Goal: Communication & Community: Share content

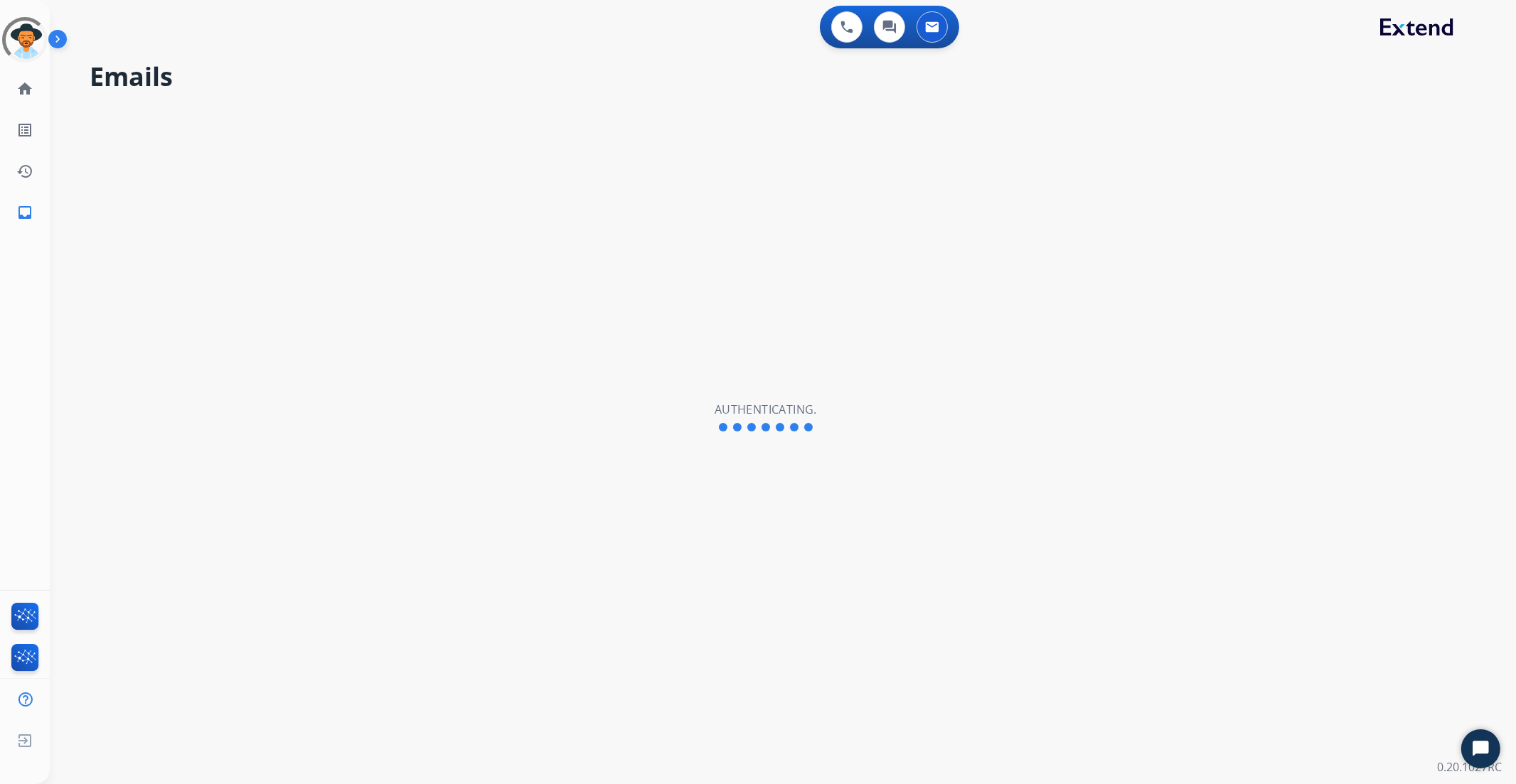
select select "**********"
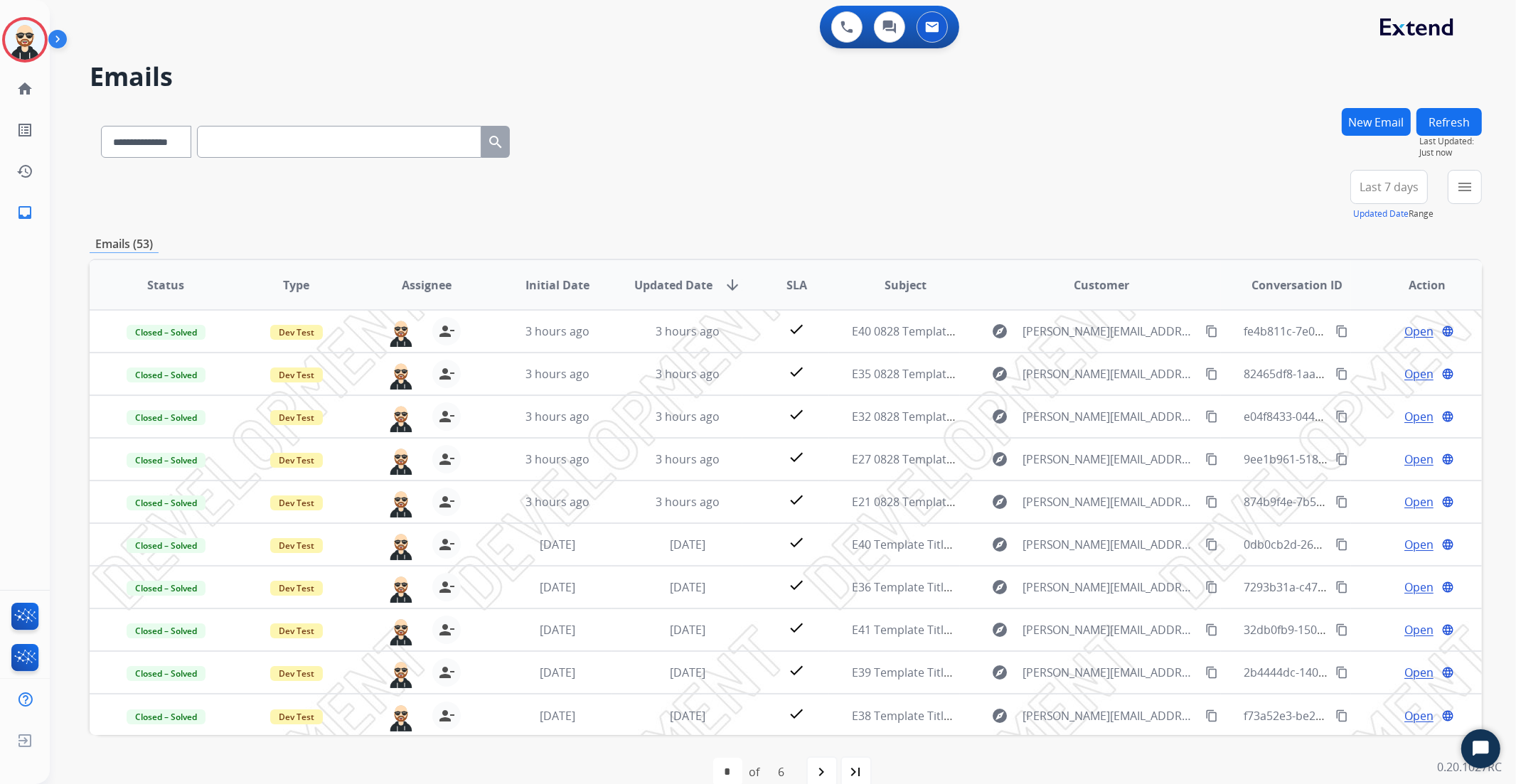
click at [1391, 110] on button "New Email" at bounding box center [1376, 122] width 69 height 28
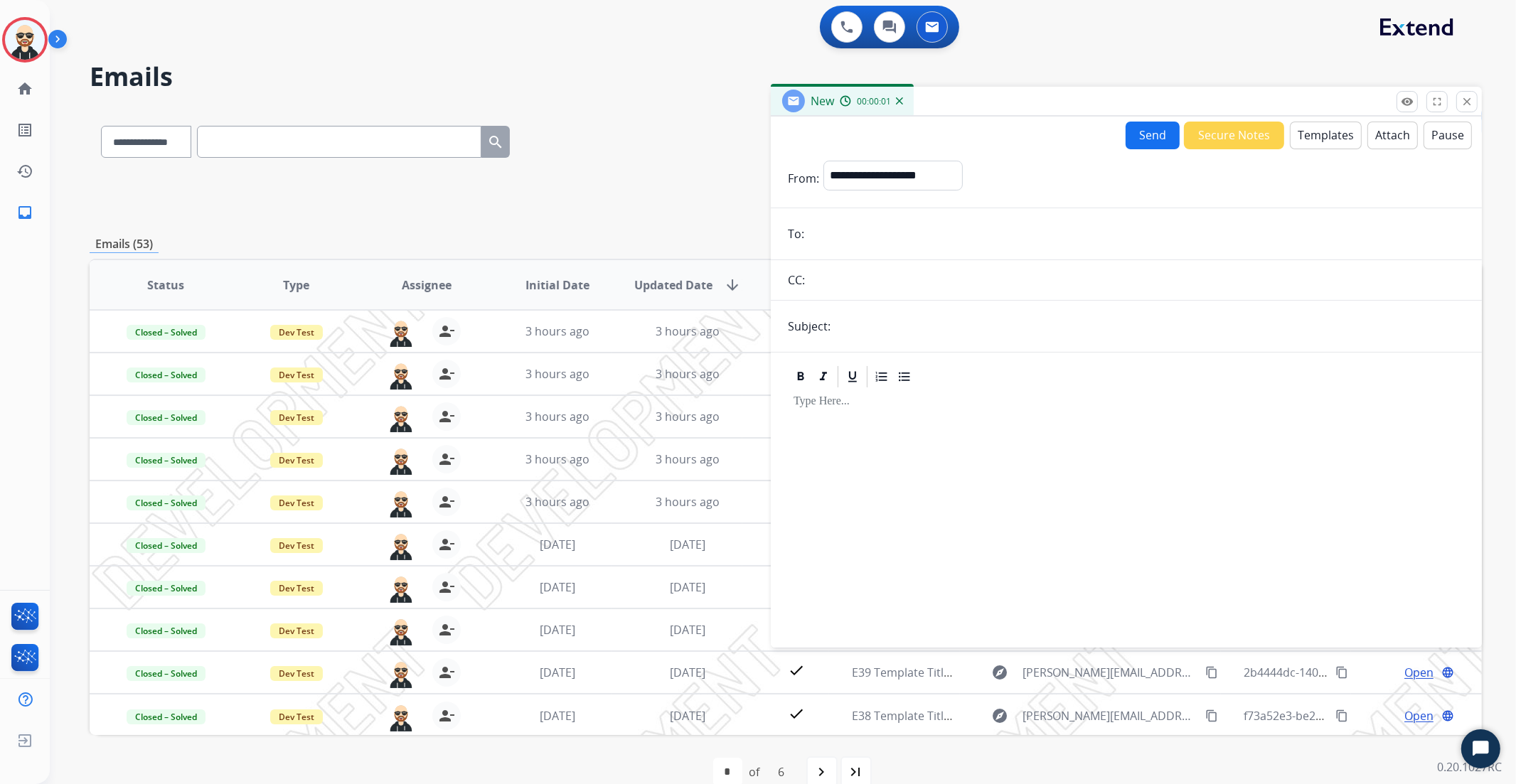
click at [1320, 130] on button "Templates" at bounding box center [1326, 135] width 72 height 28
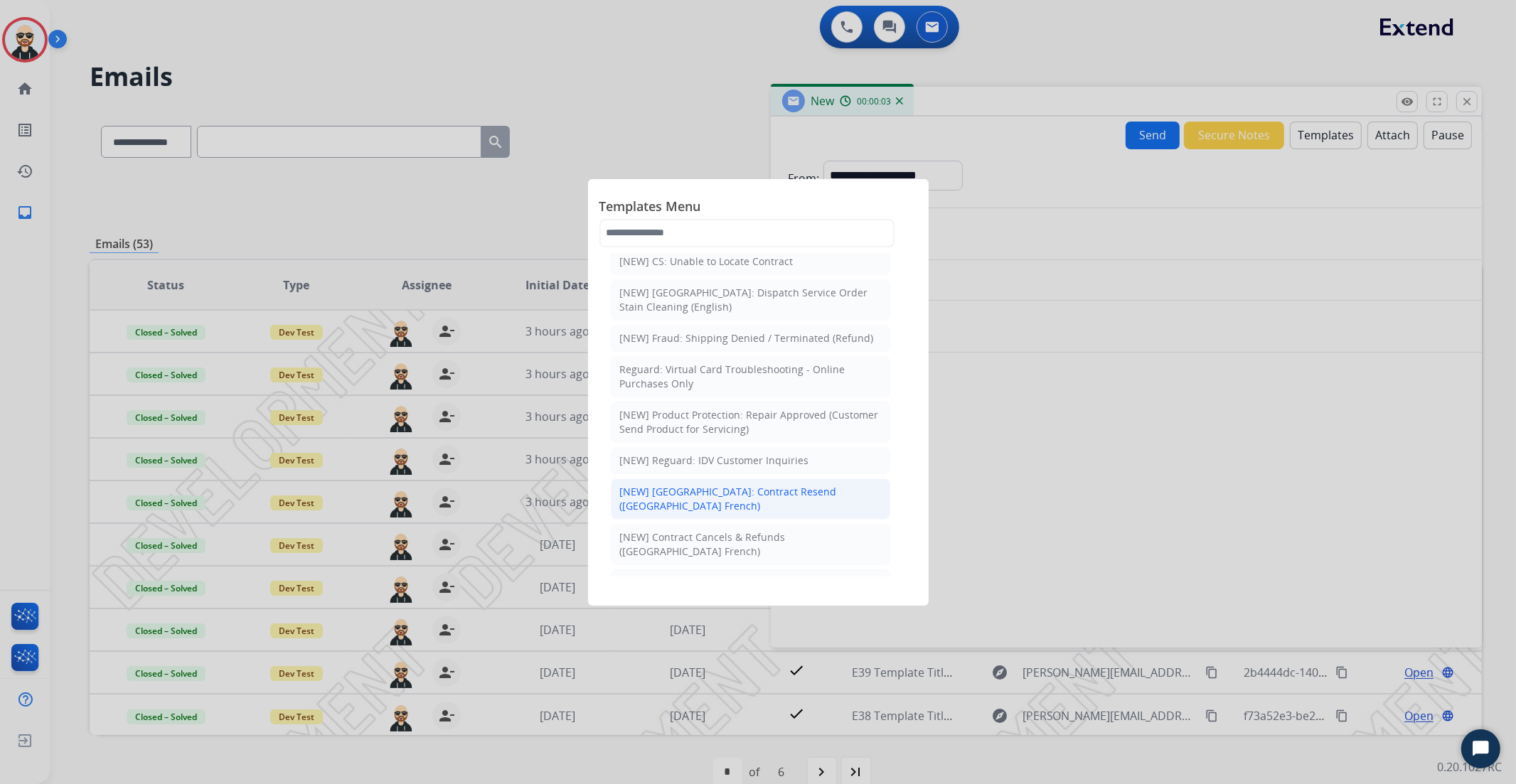
scroll to position [90, 0]
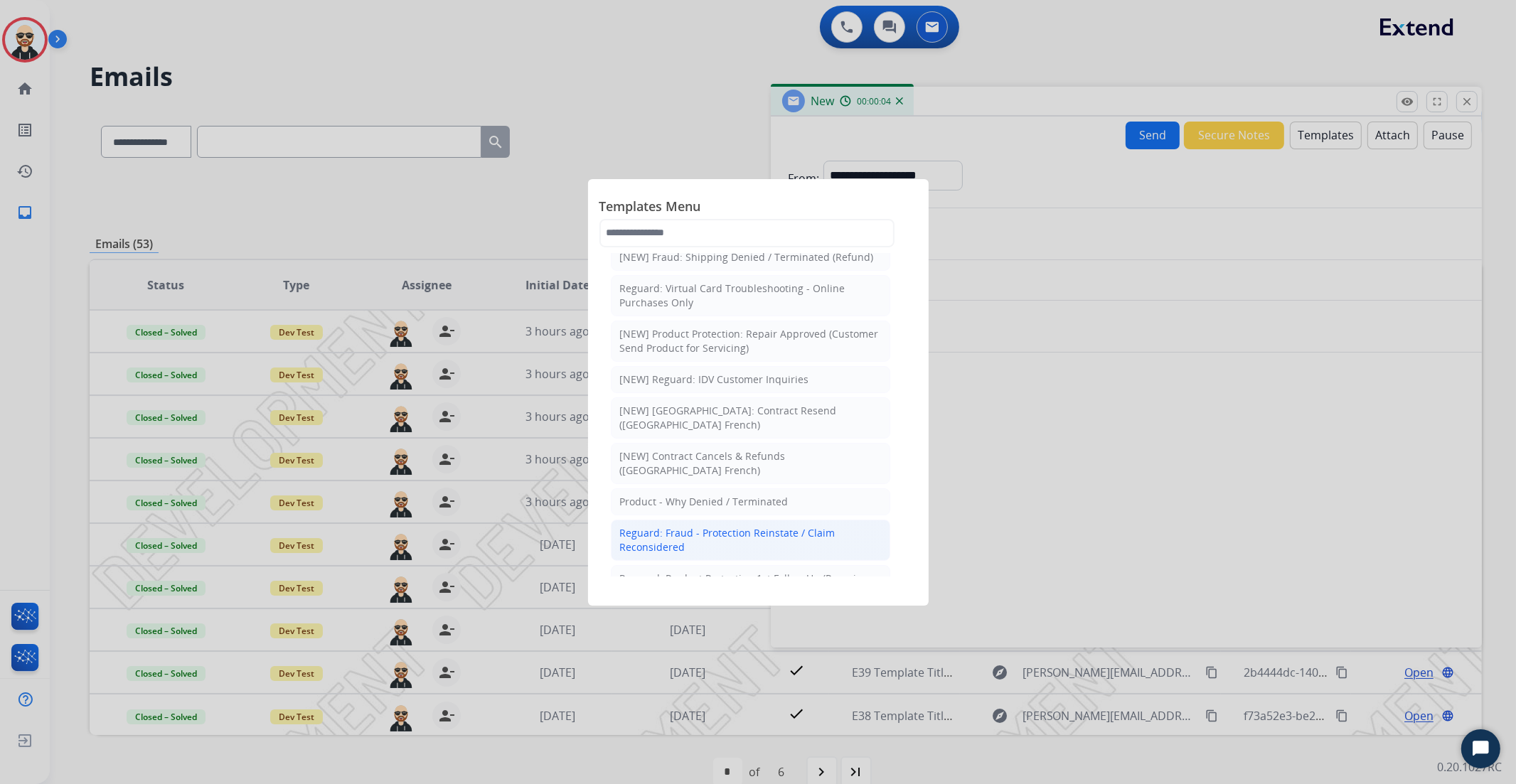
click at [742, 526] on div "Reguard: Fraud - Protection Reinstate / Claim Reconsidered" at bounding box center [750, 540] width 261 height 29
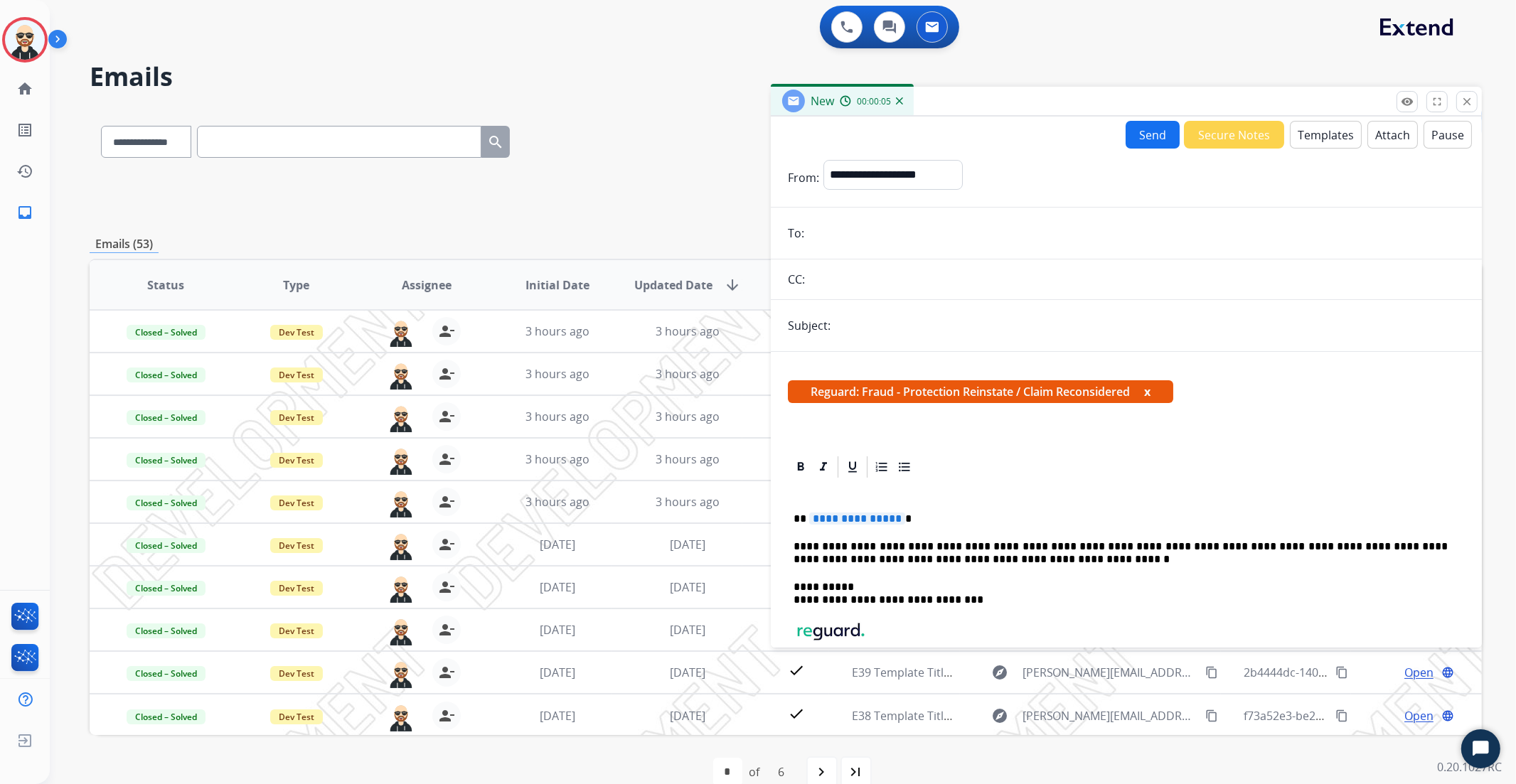
click at [1323, 126] on button "Templates" at bounding box center [1326, 135] width 72 height 28
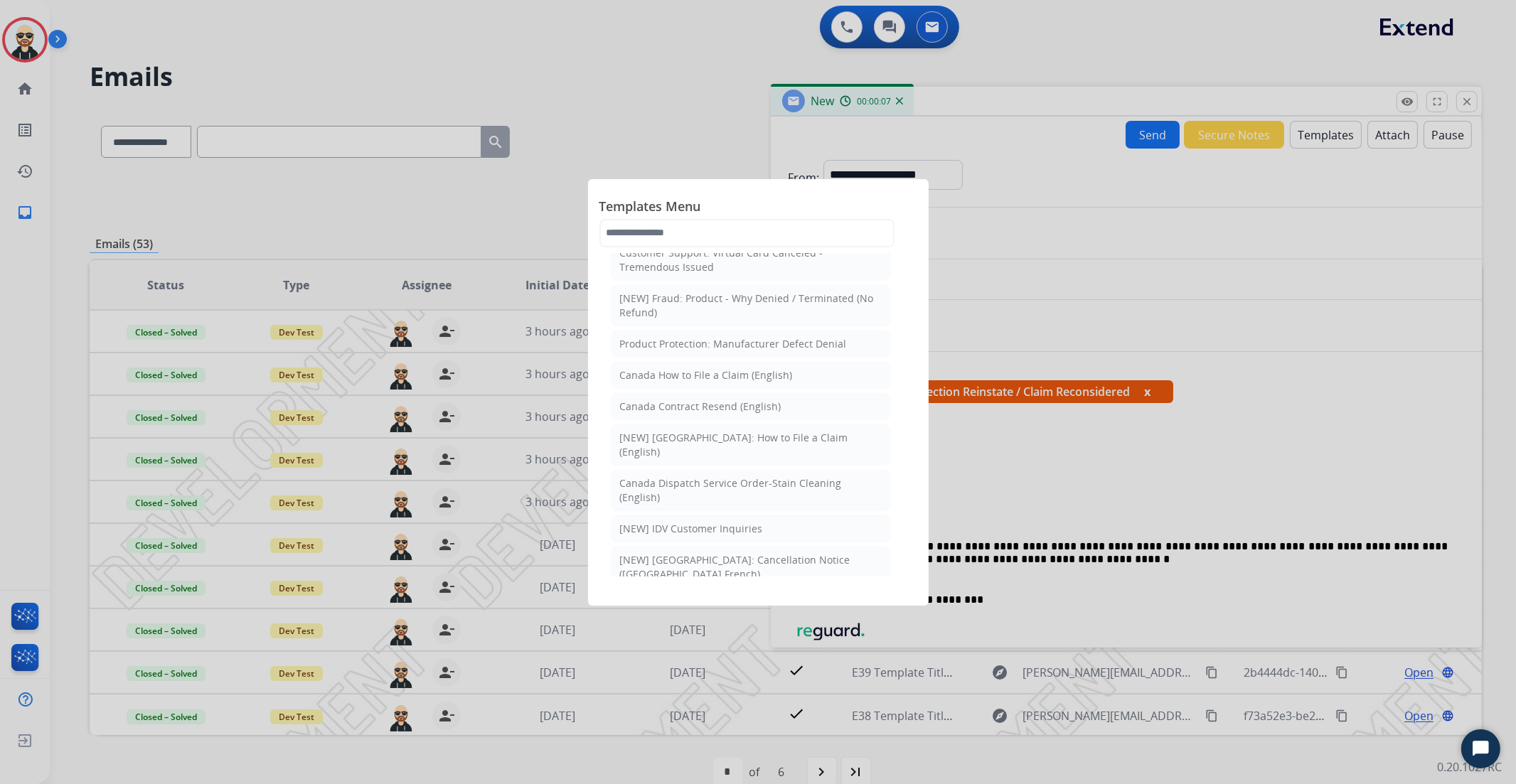
scroll to position [1471, 0]
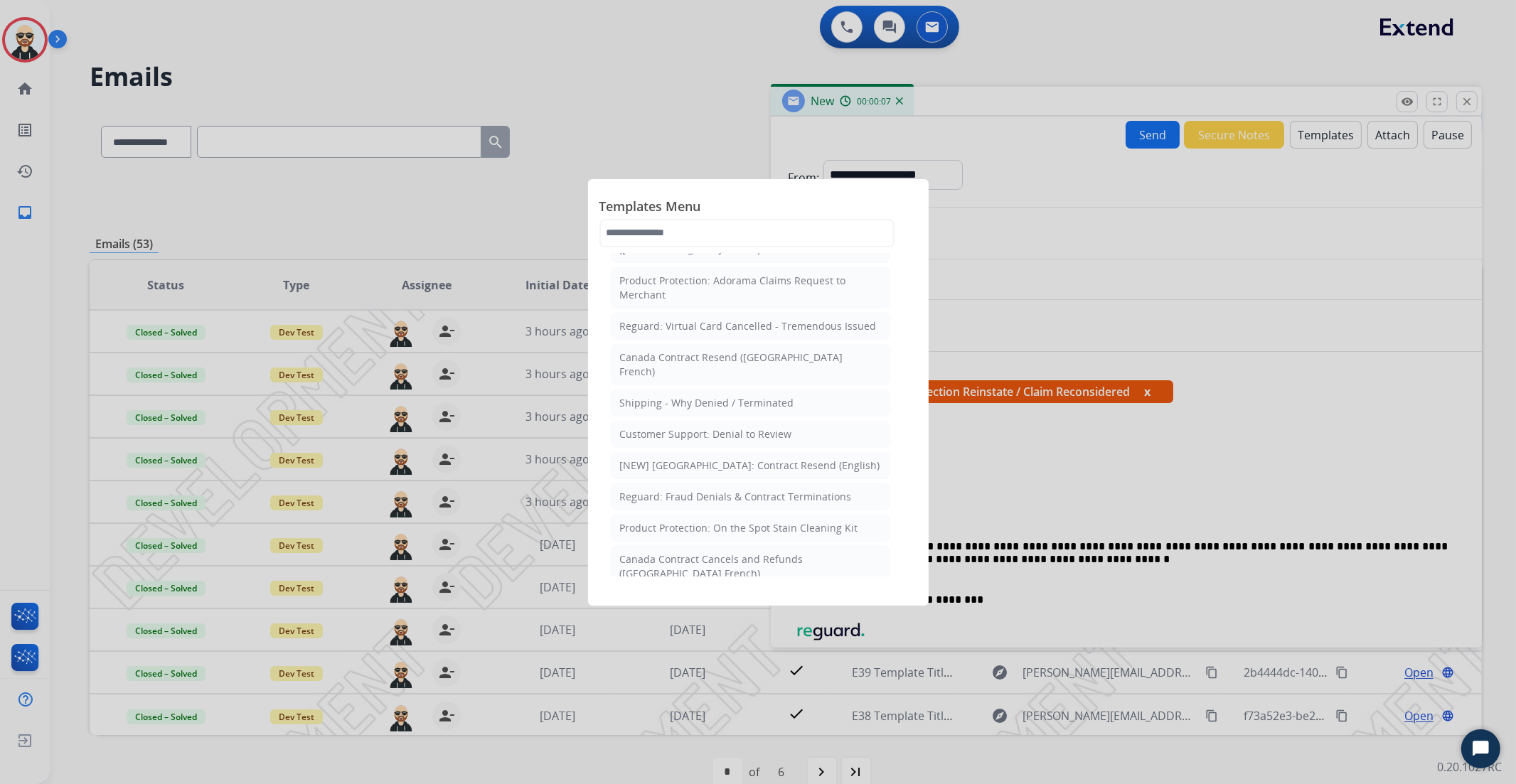
click at [787, 521] on div "Product Protection: On the Spot Stain Cleaning Kit" at bounding box center [739, 528] width 238 height 14
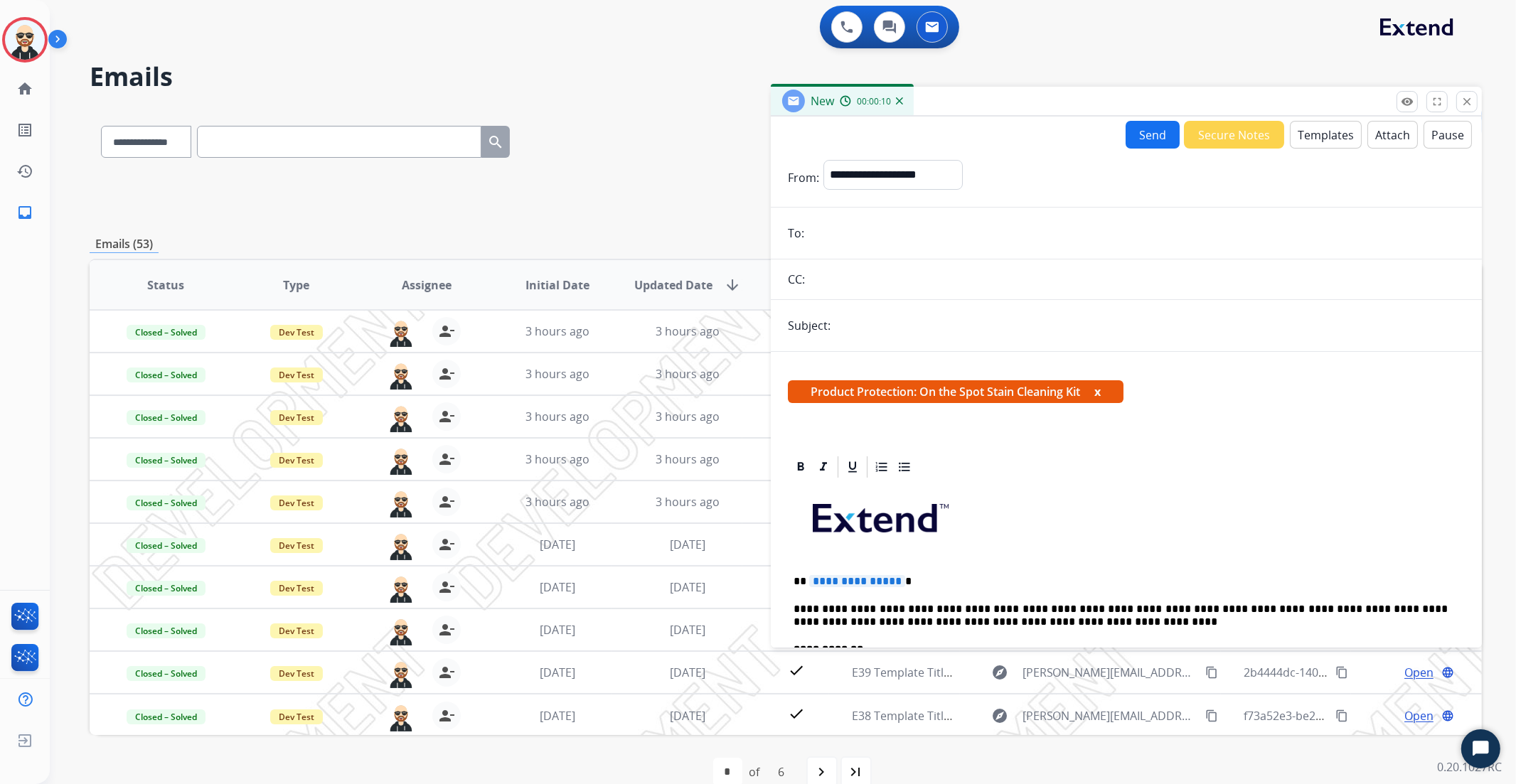
click at [1333, 128] on button "Templates" at bounding box center [1326, 135] width 72 height 28
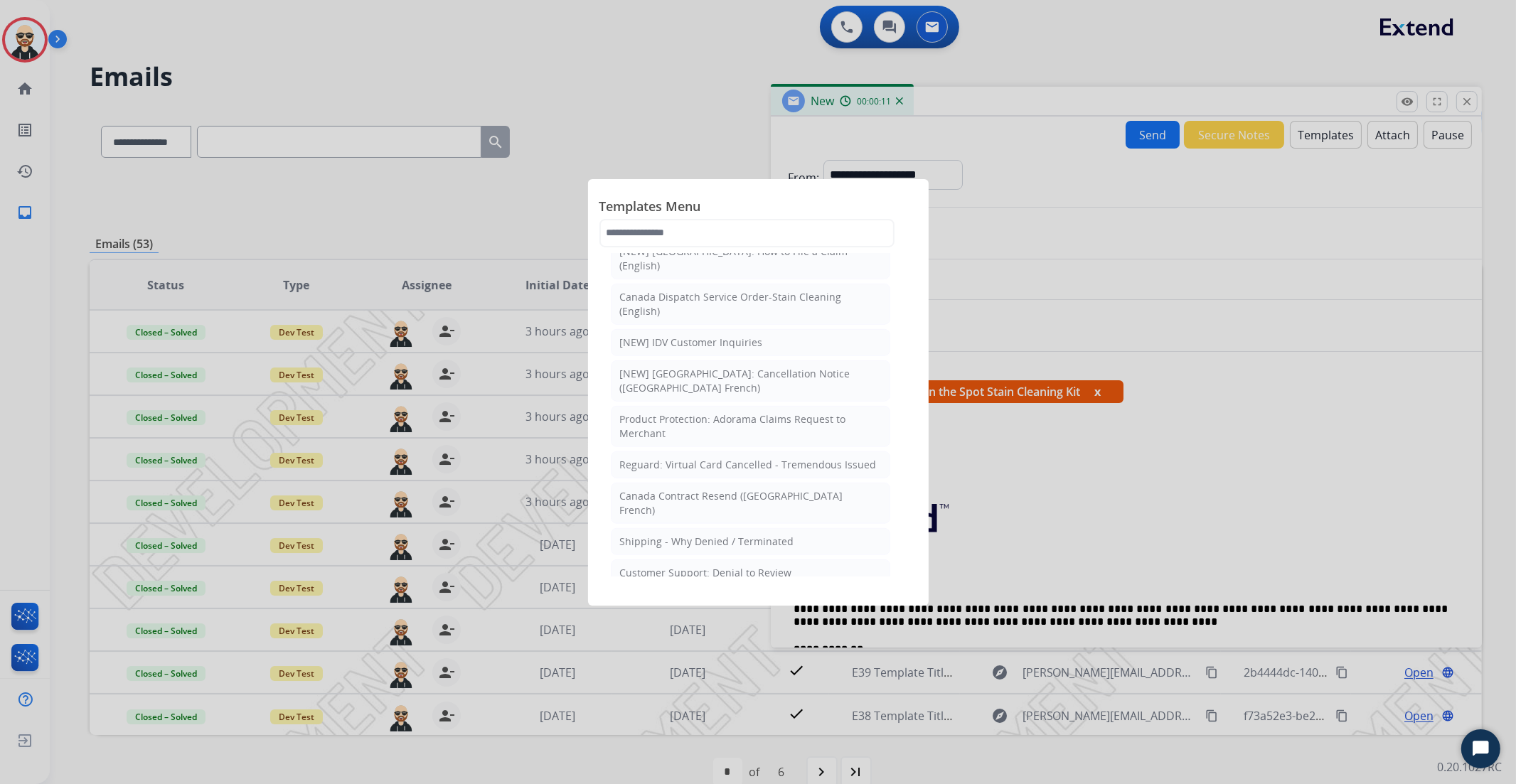
scroll to position [1576, 0]
click at [788, 448] on div "Canada Contract Cancels and Refunds ([GEOGRAPHIC_DATA] French)" at bounding box center [750, 462] width 261 height 29
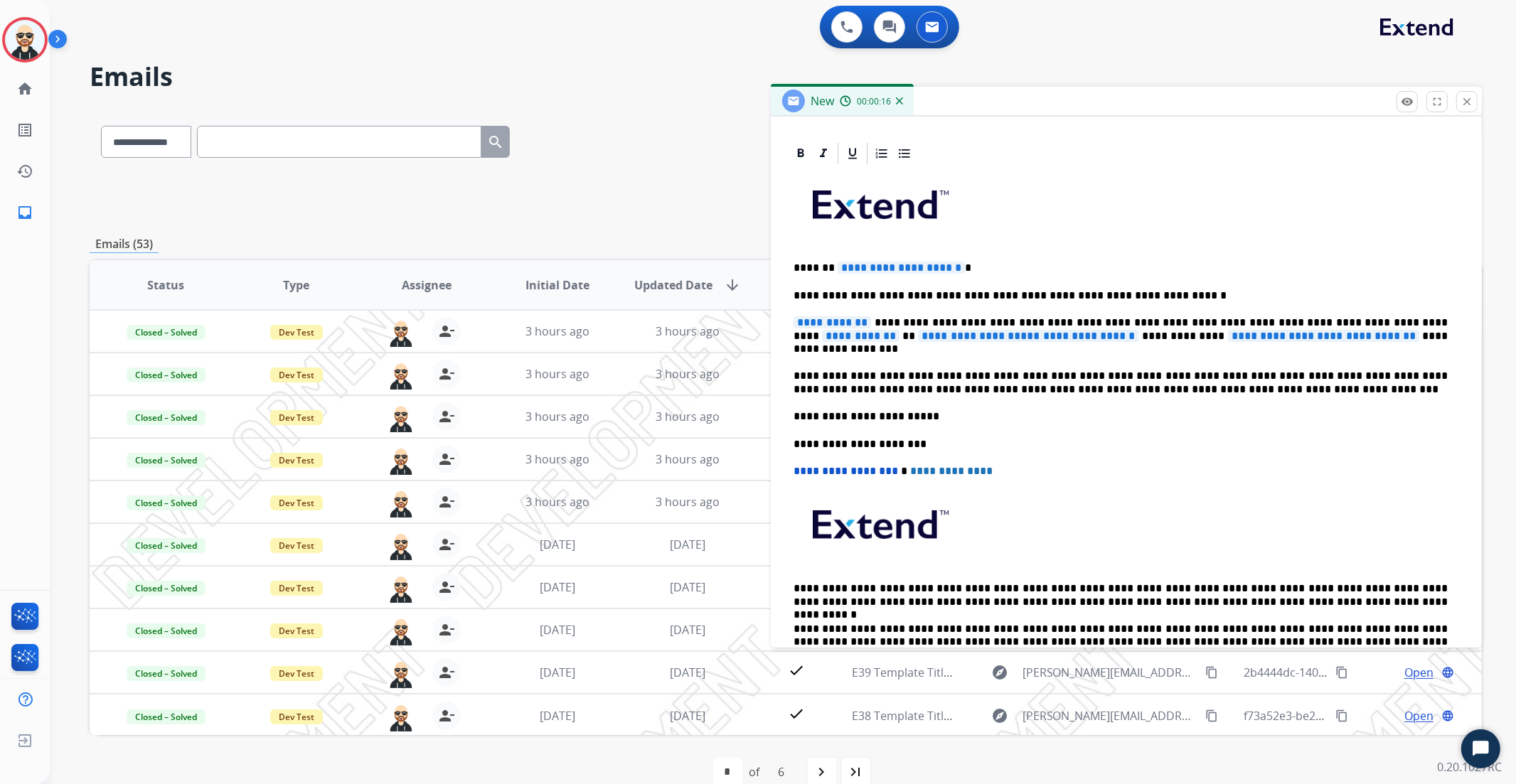
scroll to position [4, 0]
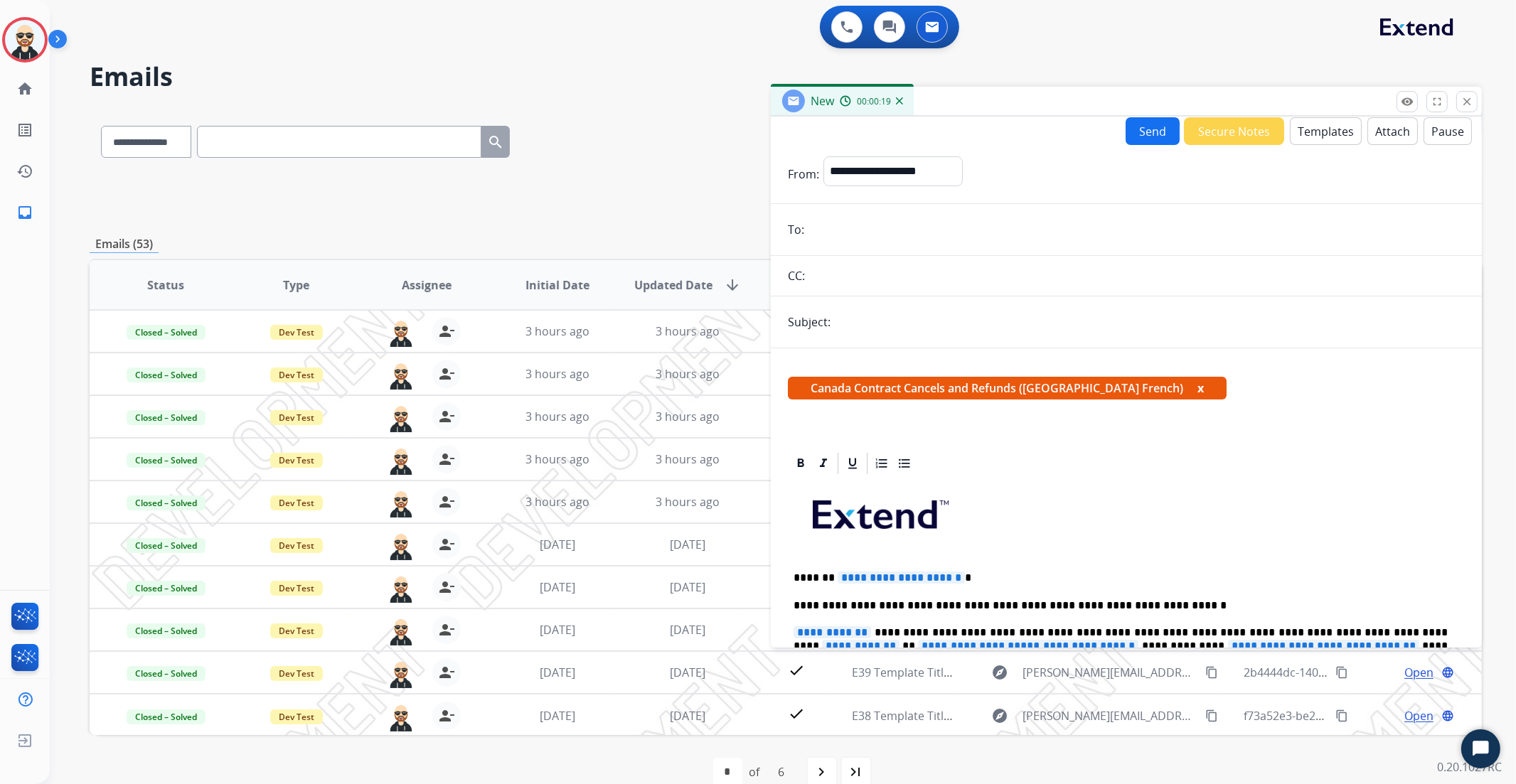
click at [1329, 129] on button "Templates" at bounding box center [1326, 131] width 72 height 28
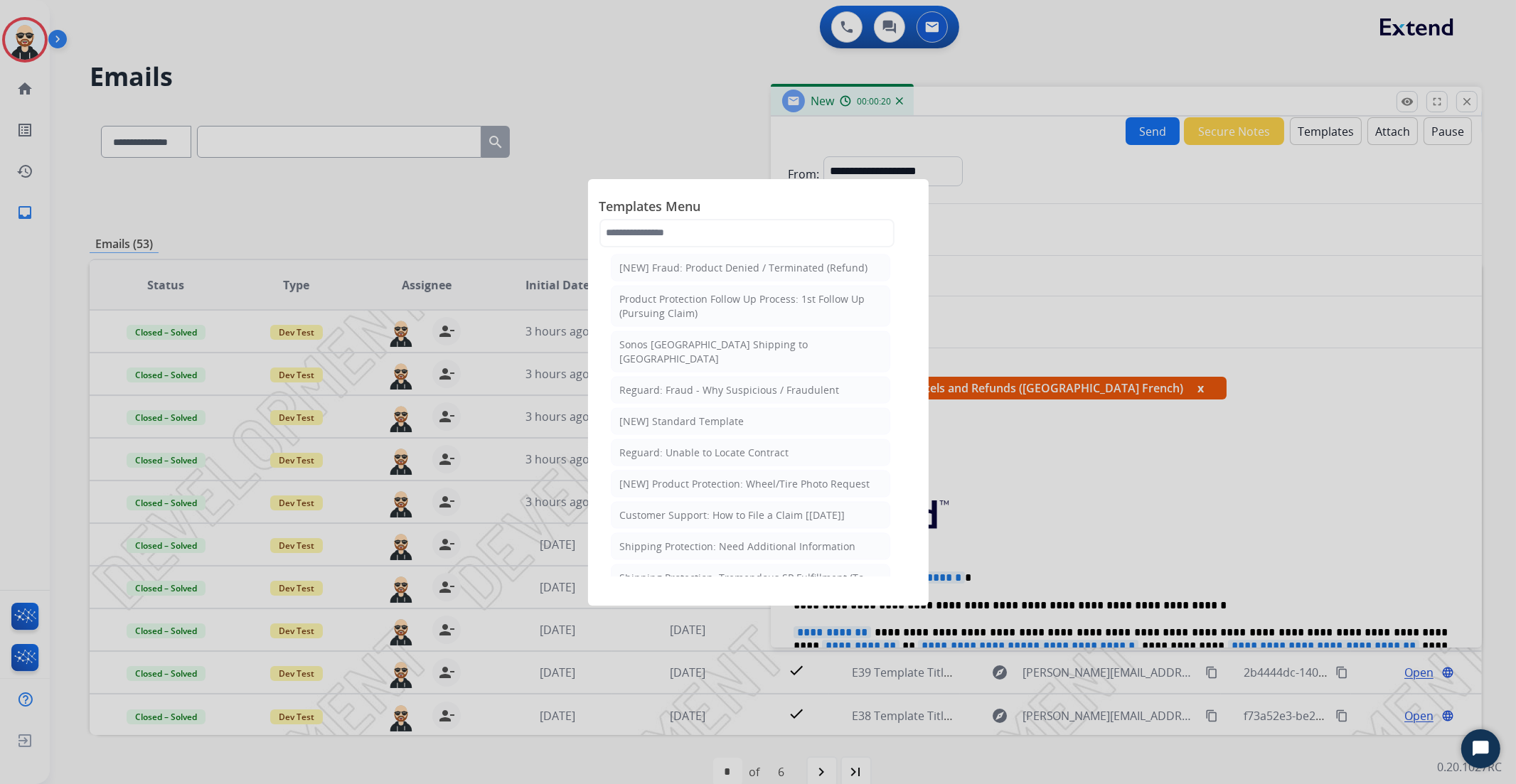
scroll to position [2872, 0]
click at [781, 514] on div "Canada Cancellation Notice (English)" at bounding box center [708, 521] width 175 height 14
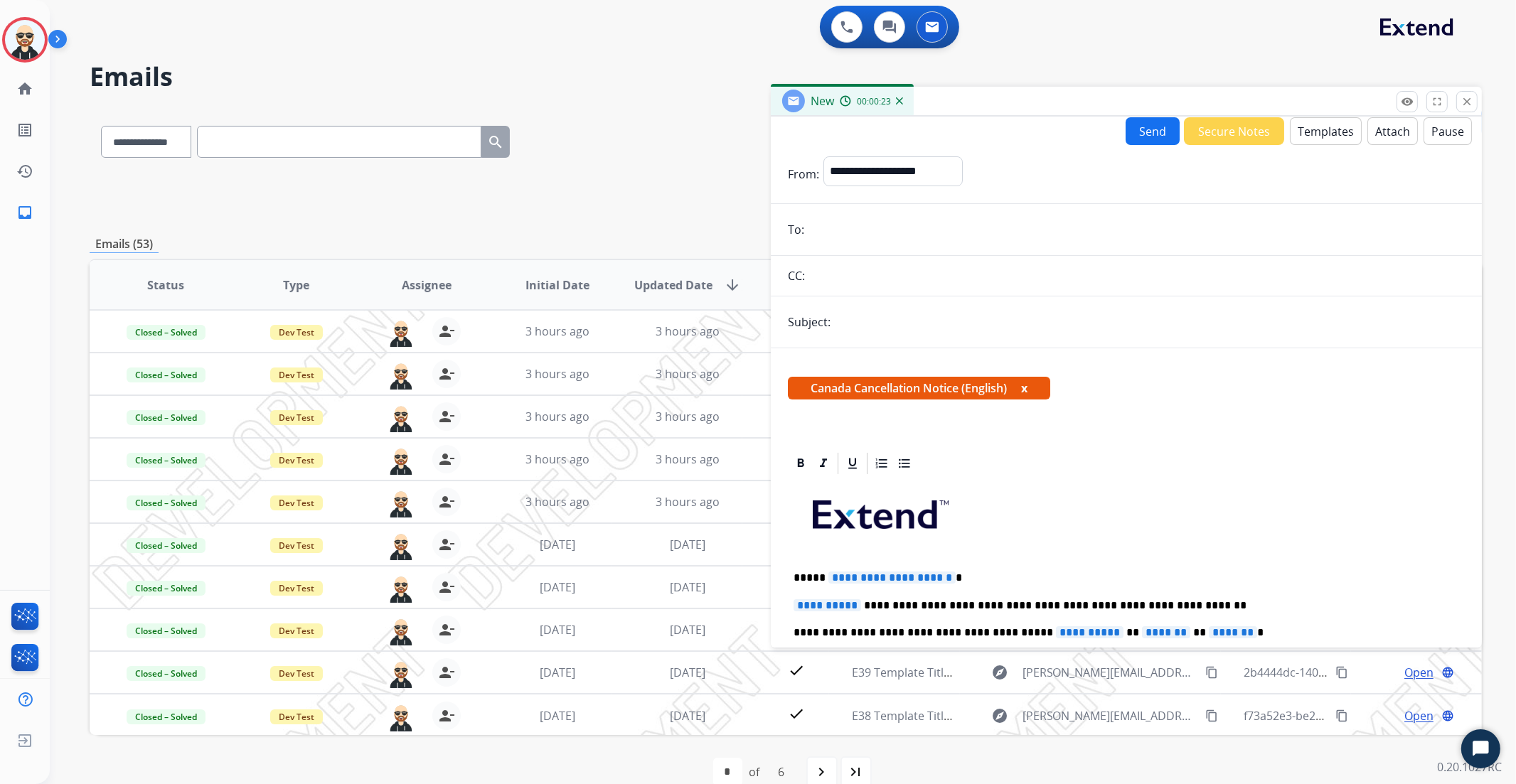
click at [1324, 131] on button "Templates" at bounding box center [1326, 131] width 72 height 28
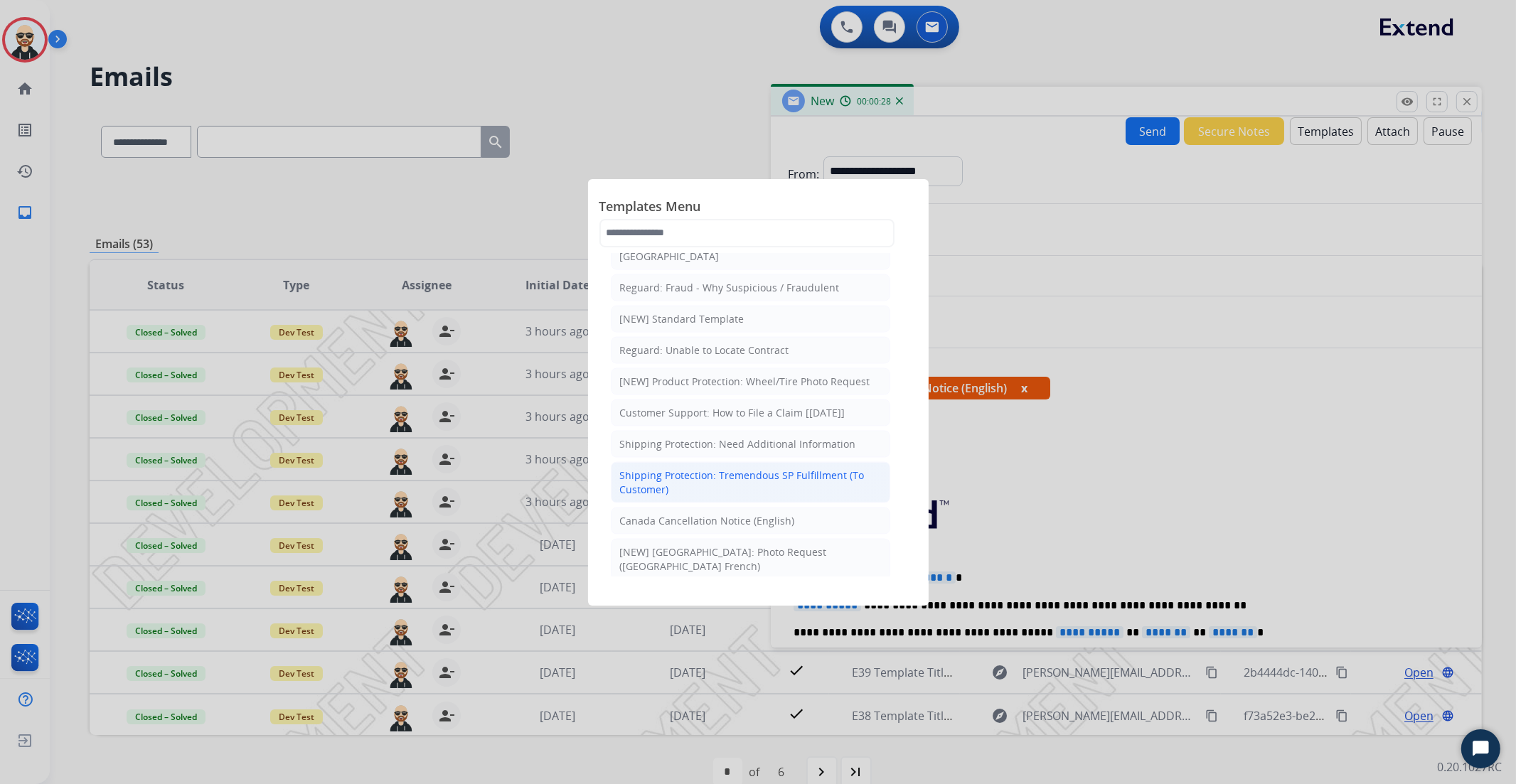
click at [749, 469] on div "Shipping Protection: Tremendous SP Fulfillment (To Customer)" at bounding box center [750, 482] width 261 height 29
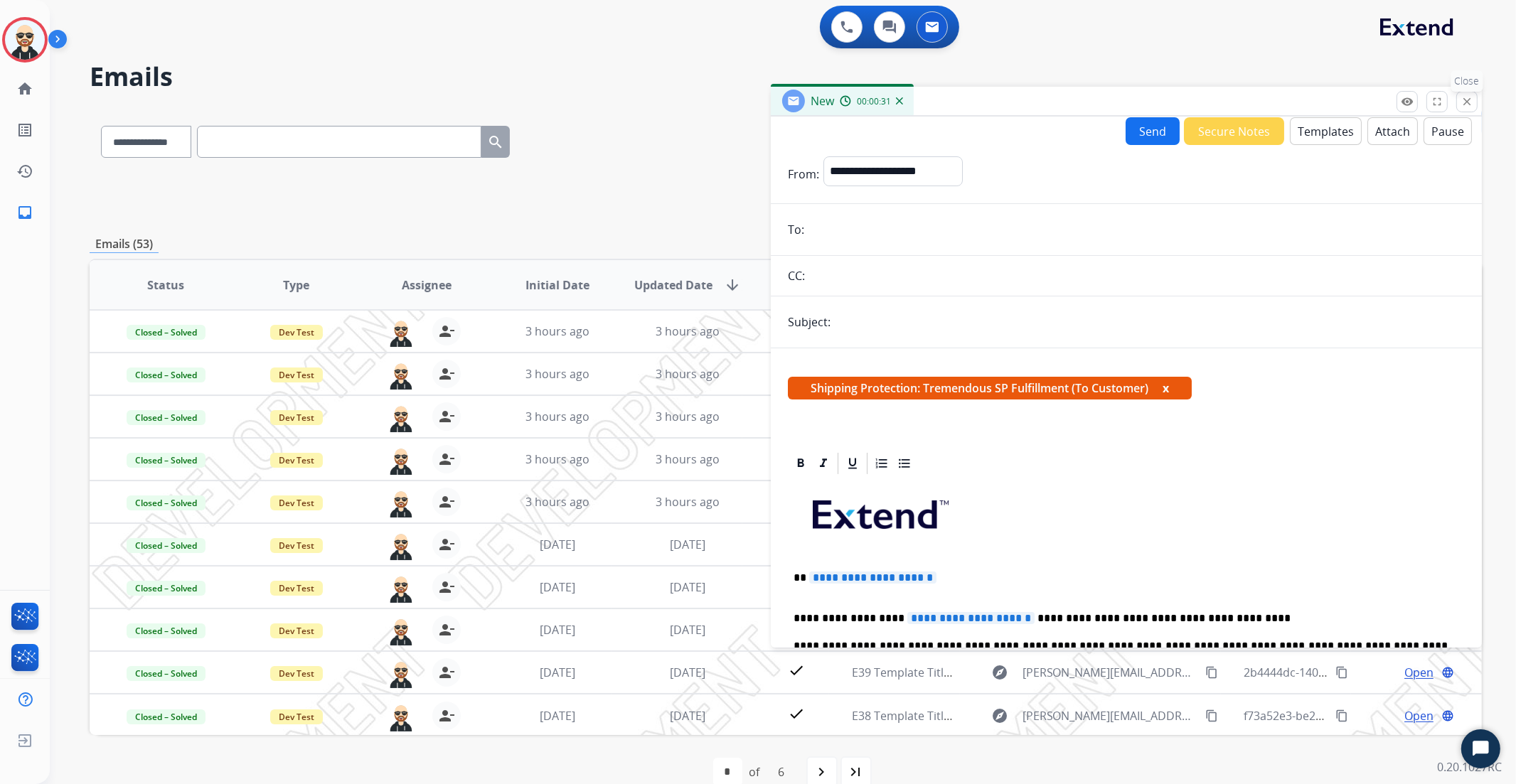
click at [1477, 100] on button "close Close" at bounding box center [1467, 102] width 22 height 22
